Goal: Transaction & Acquisition: Purchase product/service

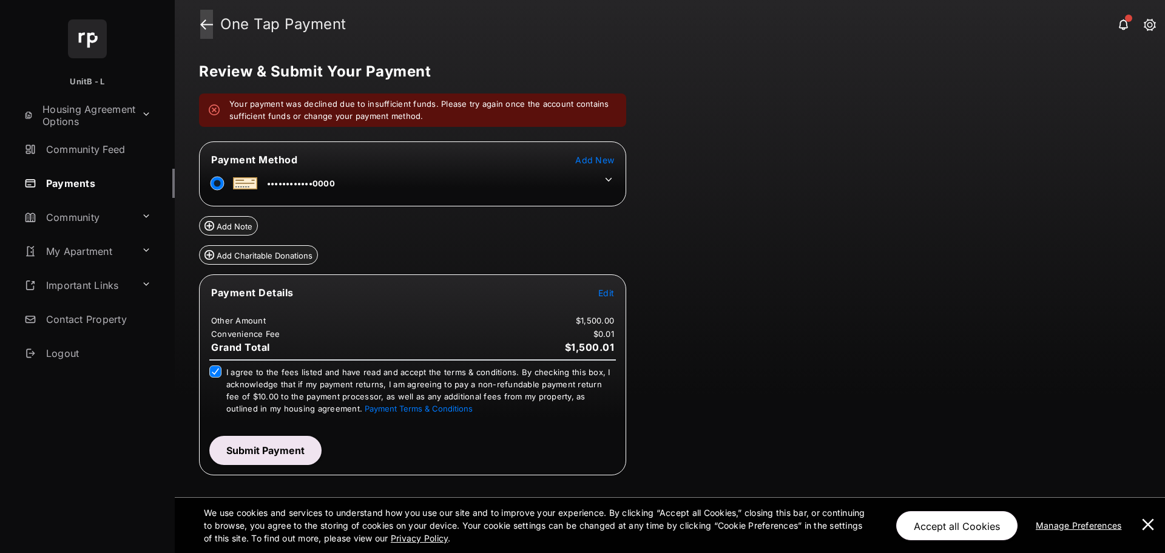
click at [207, 19] on link at bounding box center [206, 24] width 13 height 29
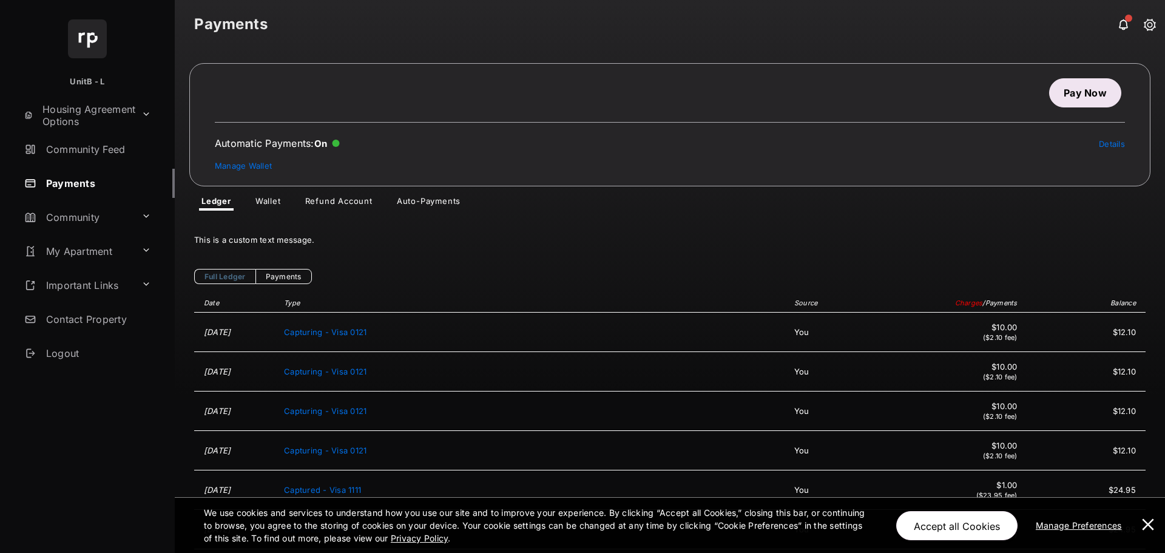
click at [1073, 96] on link "Pay Now" at bounding box center [1085, 92] width 72 height 29
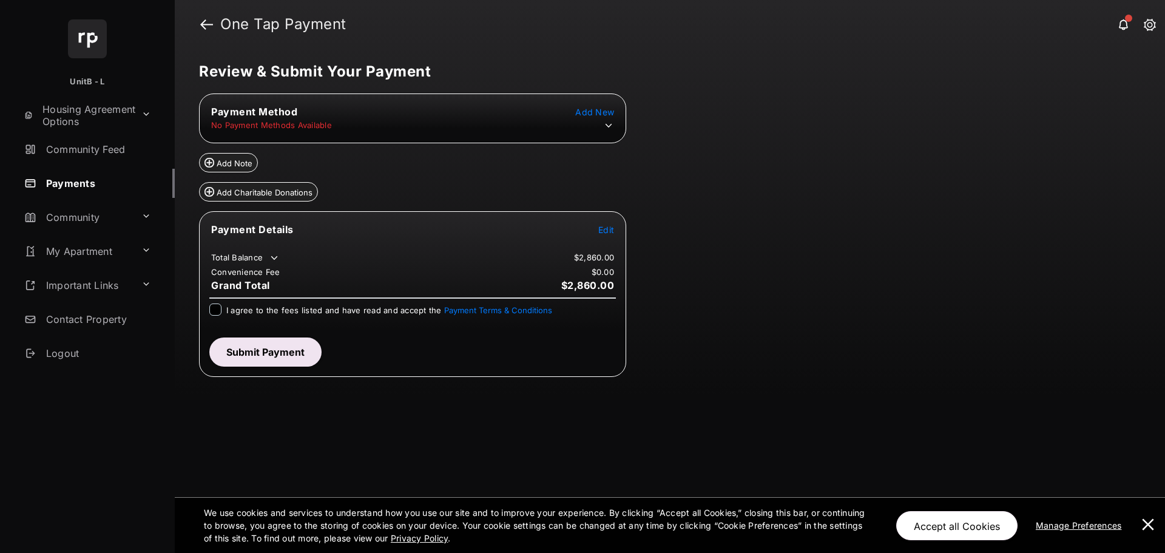
click at [607, 124] on icon at bounding box center [608, 125] width 11 height 11
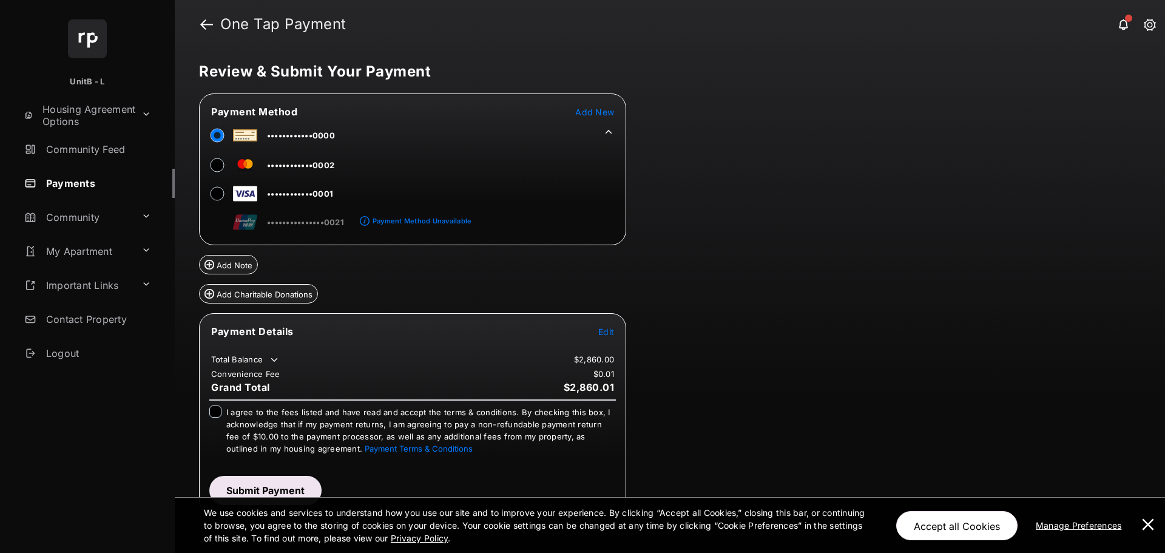
click at [601, 333] on span "Edit" at bounding box center [606, 331] width 16 height 10
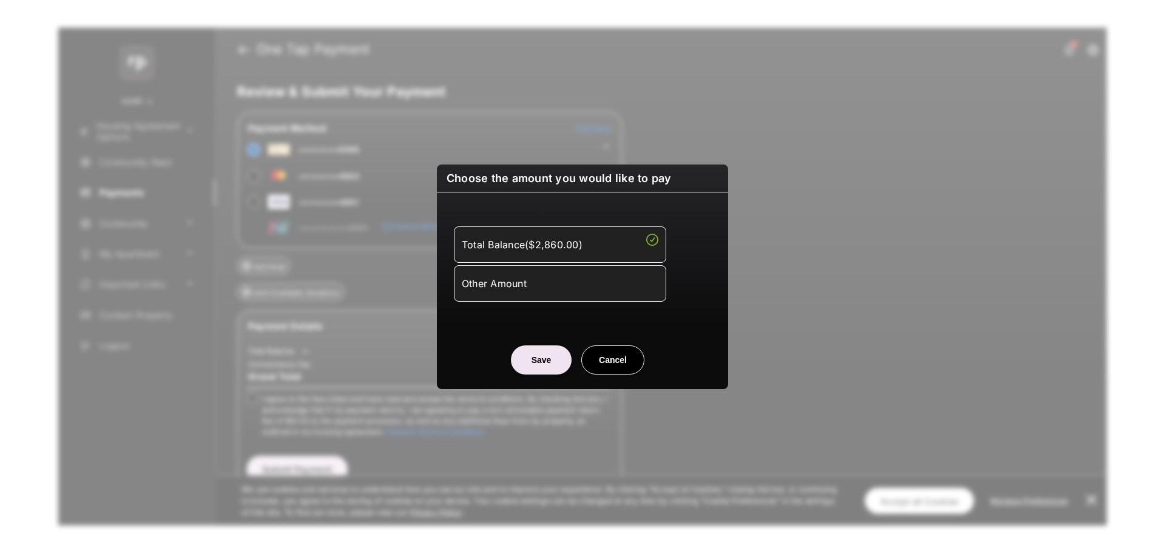
click at [581, 268] on li "Other Amount" at bounding box center [560, 282] width 212 height 36
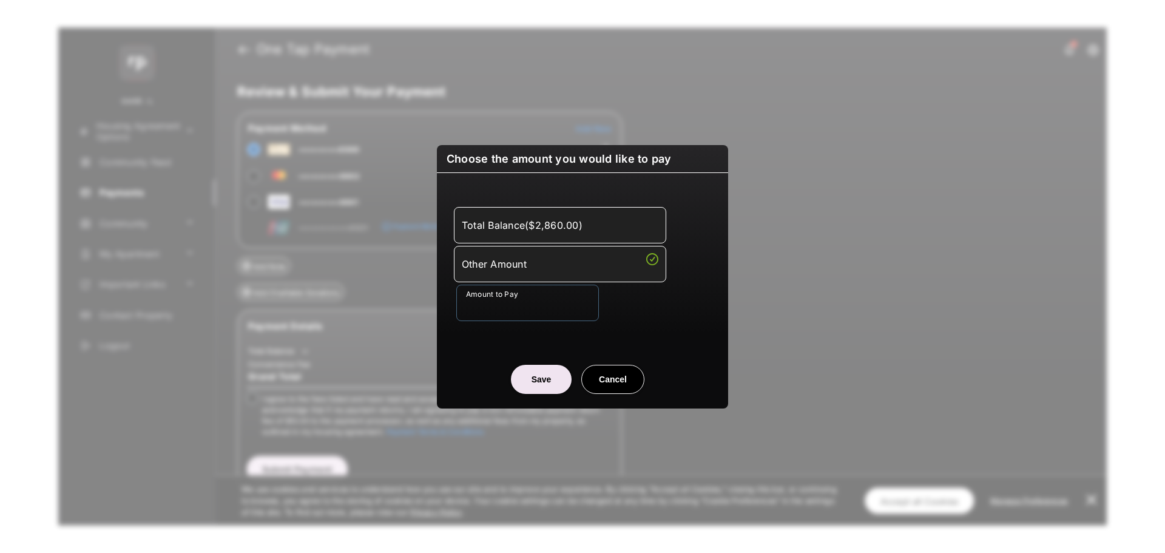
click at [532, 312] on input "Amount to Pay" at bounding box center [527, 303] width 143 height 36
type input "******"
click at [554, 380] on button "Save" at bounding box center [541, 379] width 61 height 29
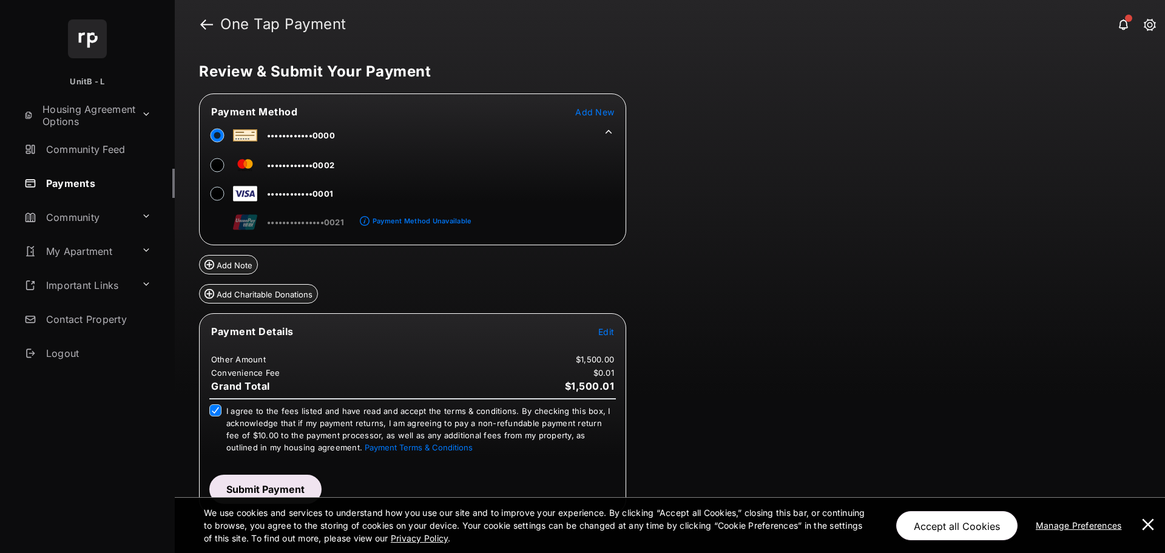
click at [268, 477] on button "Submit Payment" at bounding box center [265, 488] width 112 height 29
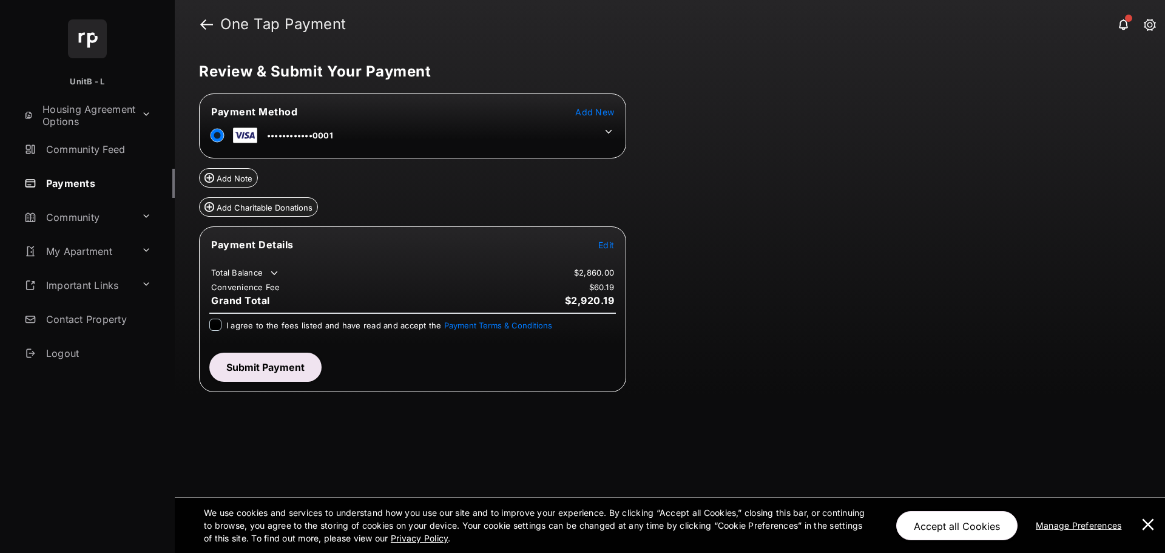
click at [611, 131] on icon at bounding box center [608, 131] width 11 height 11
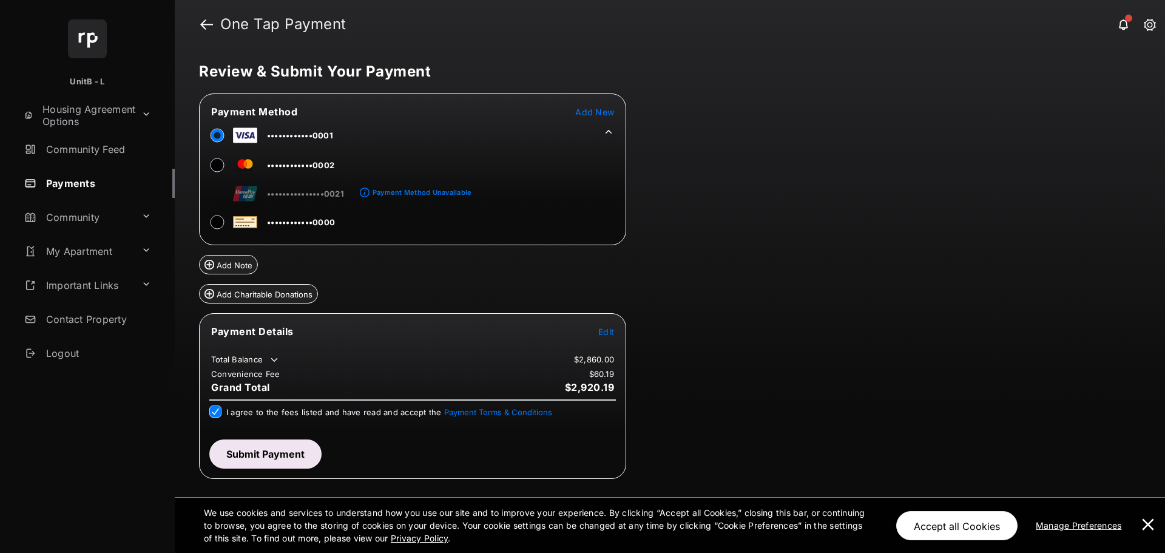
click at [242, 449] on button "Submit Payment" at bounding box center [265, 453] width 112 height 29
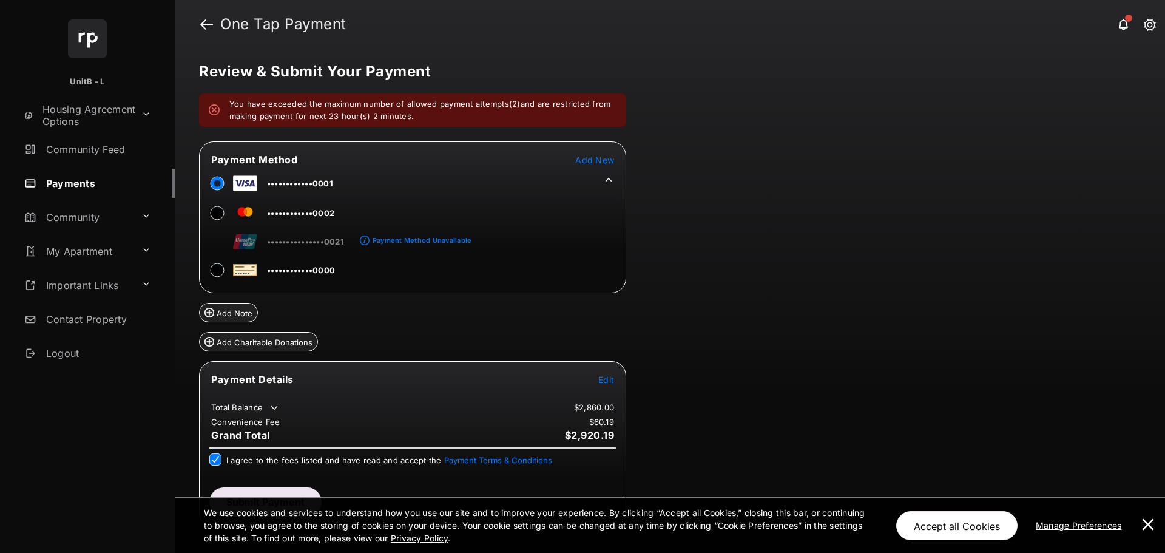
click at [272, 488] on button "Submit Payment" at bounding box center [265, 501] width 112 height 29
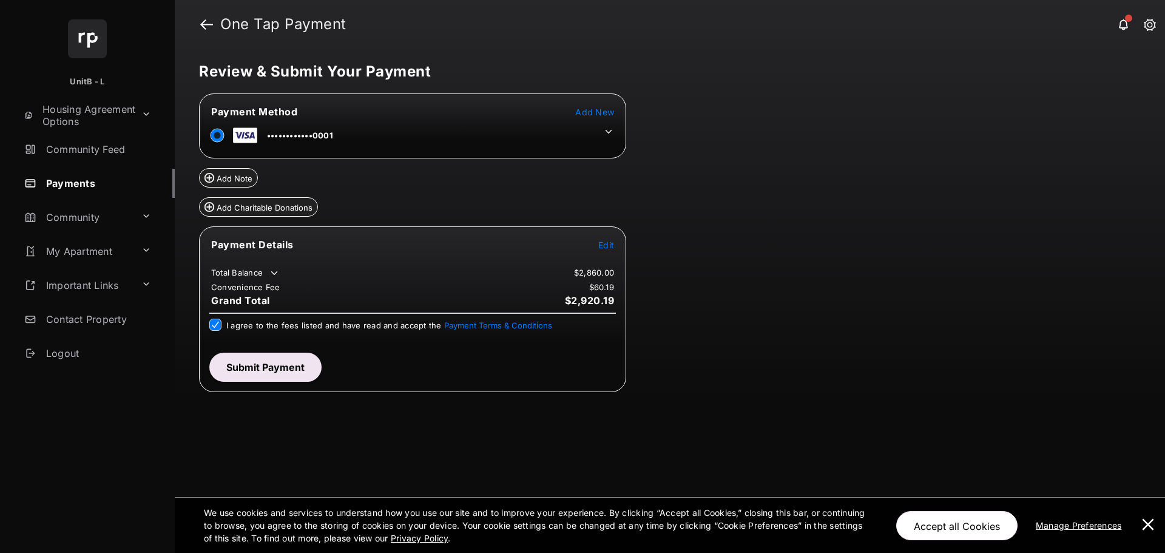
click at [252, 363] on button "Submit Payment" at bounding box center [265, 366] width 112 height 29
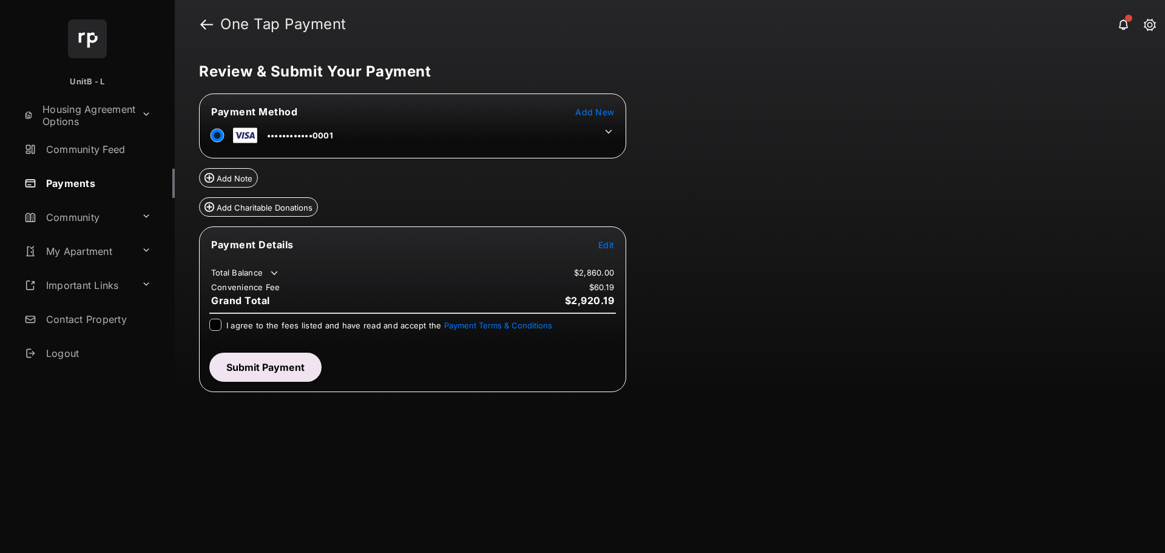
click at [608, 248] on span "Edit" at bounding box center [606, 245] width 16 height 10
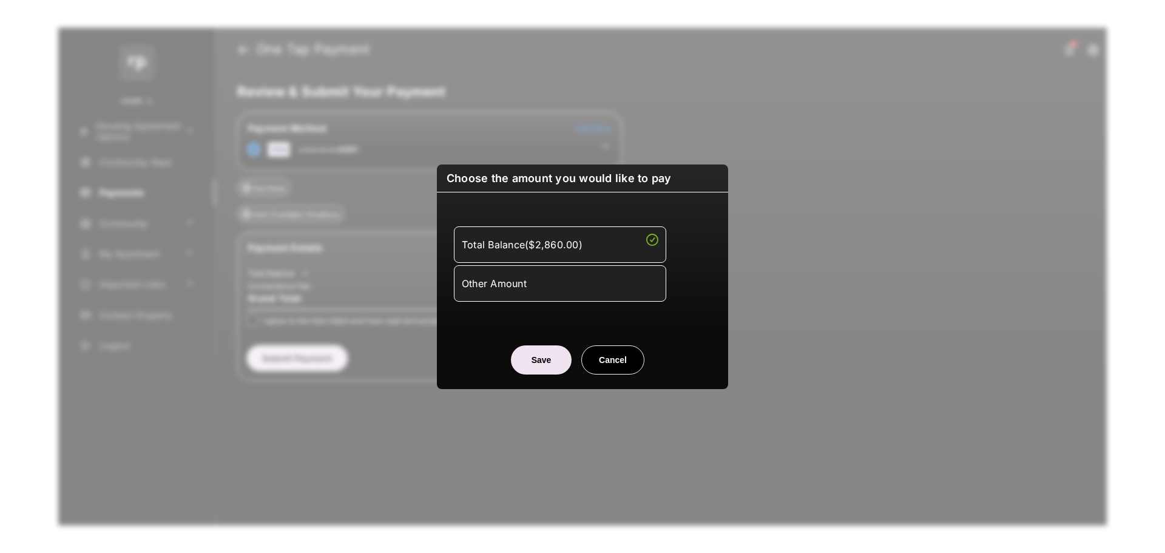
click at [582, 284] on div "Other Amount" at bounding box center [560, 283] width 197 height 21
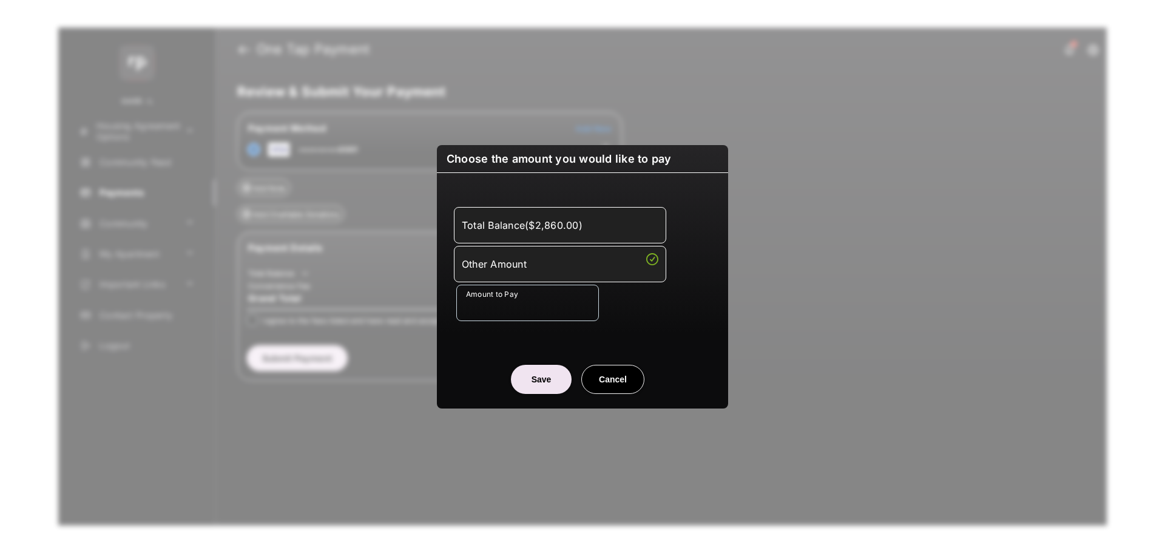
click at [558, 321] on div "Total Balance ( $2,860.00 ) Other Amount Amount to Pay" at bounding box center [582, 263] width 277 height 153
click at [555, 311] on input "Amount to Pay" at bounding box center [527, 303] width 143 height 36
type input "******"
click at [531, 382] on button "Save" at bounding box center [541, 379] width 61 height 29
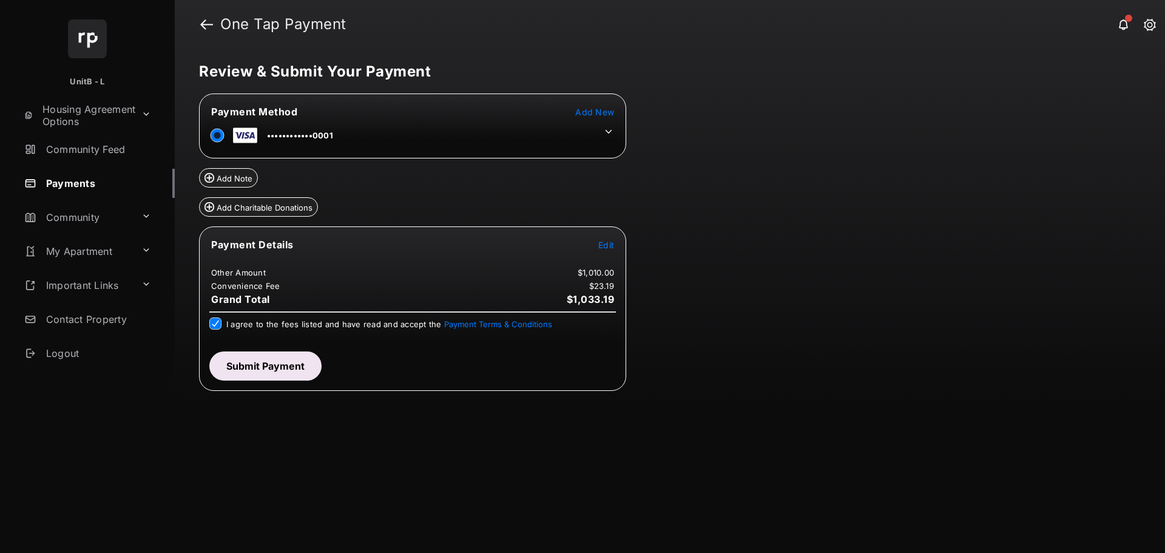
click at [263, 363] on button "Submit Payment" at bounding box center [265, 365] width 112 height 29
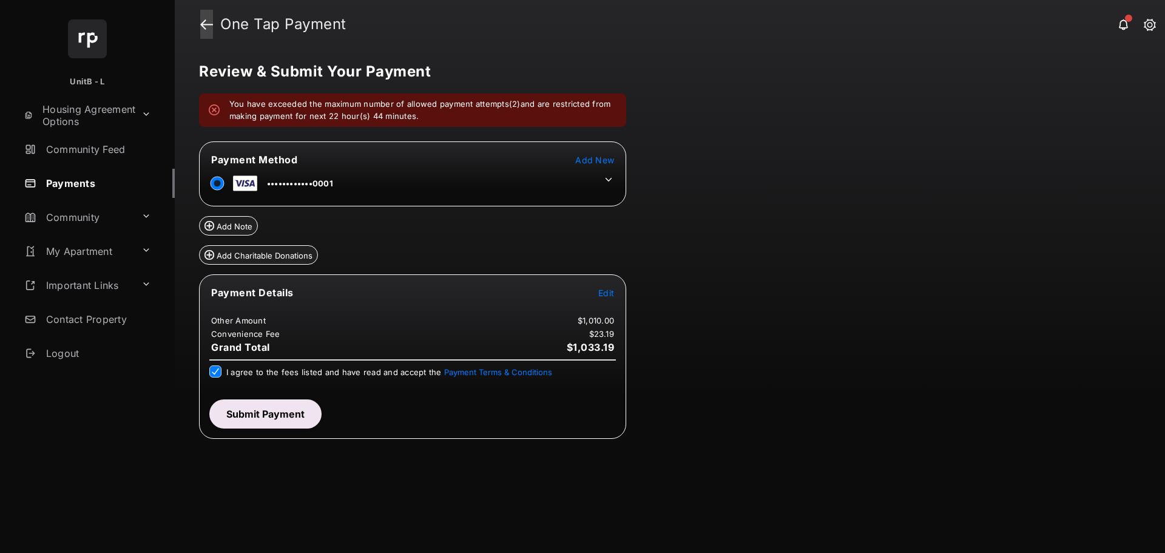
click at [205, 23] on link at bounding box center [206, 24] width 13 height 29
